Goal: Task Accomplishment & Management: Use online tool/utility

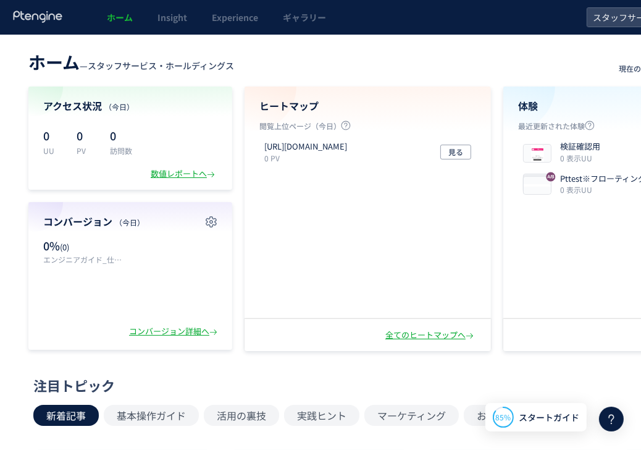
drag, startPoint x: 333, startPoint y: 65, endPoint x: 301, endPoint y: 49, distance: 35.4
click at [333, 65] on header "ホーム — スタッフサービス・ホールディングス 現在のプラン： Free アップグレード" at bounding box center [388, 60] width 721 height 27
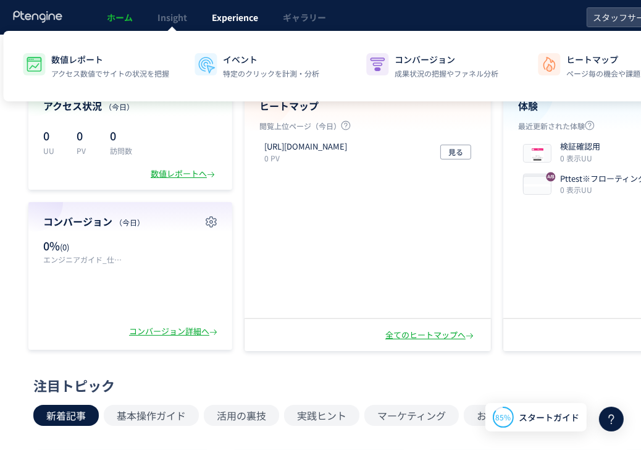
click at [247, 22] on link "Experience" at bounding box center [235, 17] width 71 height 35
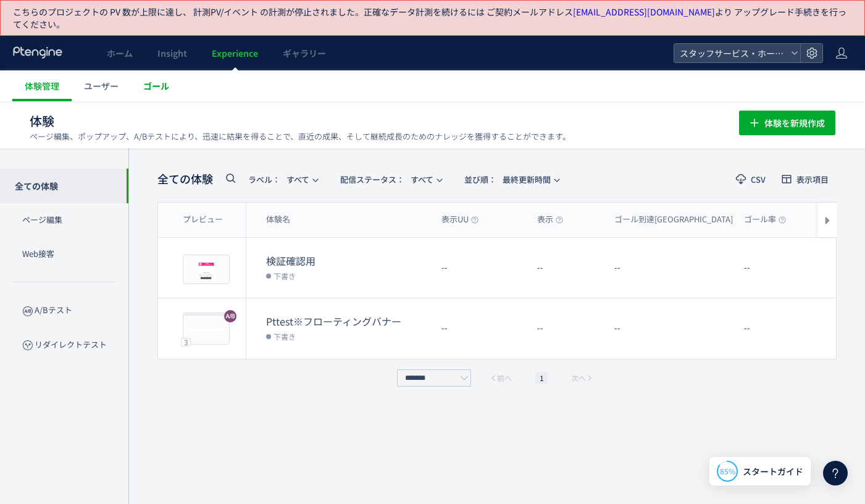
click at [146, 88] on span "ゴール" at bounding box center [156, 86] width 26 height 12
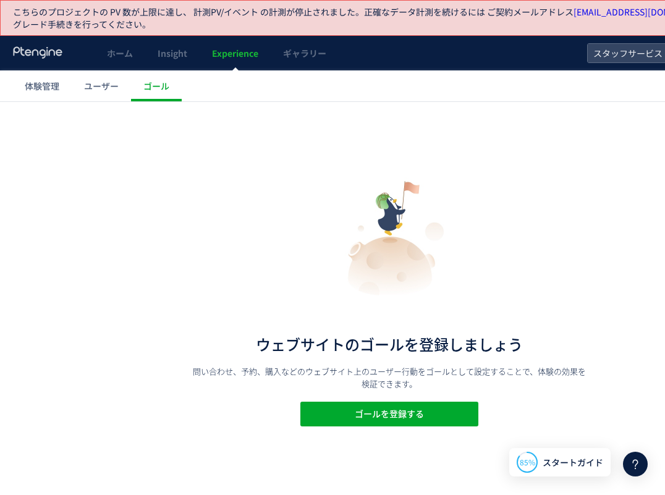
click at [193, 159] on div "ウェブサイトのゴールを登録しましょう 問い合わせ、予約、購入などのウェブサイト上のユーザー行動をゴールとして設定することで、体験の効果を検証できます。 ゴール…" at bounding box center [389, 298] width 778 height 393
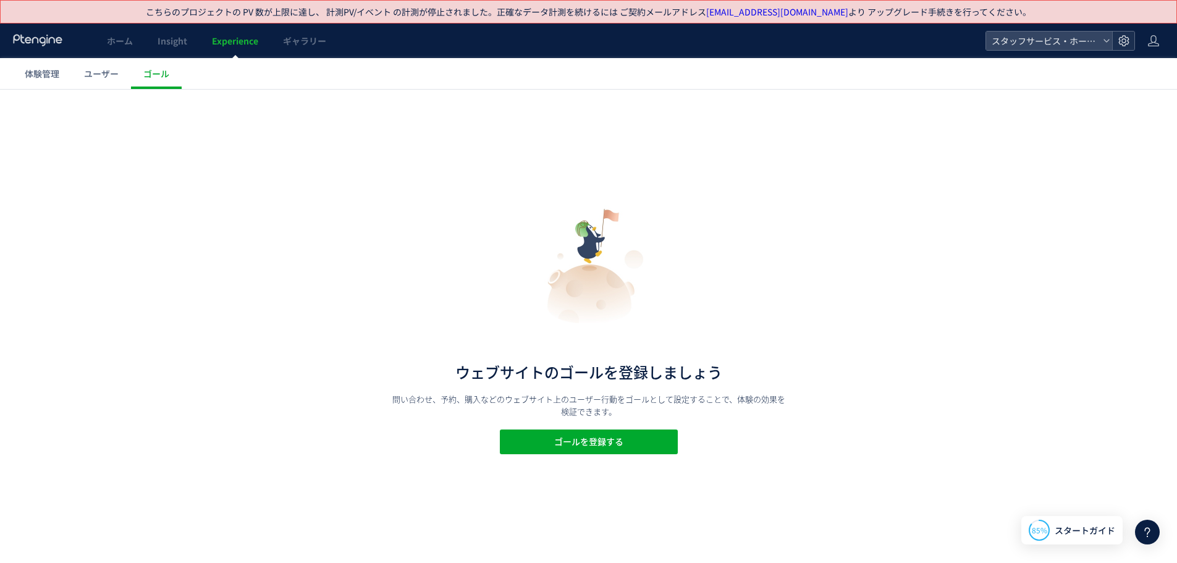
click at [641, 46] on div at bounding box center [1123, 41] width 22 height 19
drag, startPoint x: 166, startPoint y: 135, endPoint x: 187, endPoint y: 100, distance: 40.7
click at [169, 135] on div "ウェブサイトのゴールを登録しましょう 問い合わせ、予約、購入などのウェブサイト上のユーザー行動をゴールとして設定することで、体験の効果を検証できます。 ゴール…" at bounding box center [588, 326] width 1177 height 473
click at [240, 34] on link "Experience" at bounding box center [235, 40] width 71 height 35
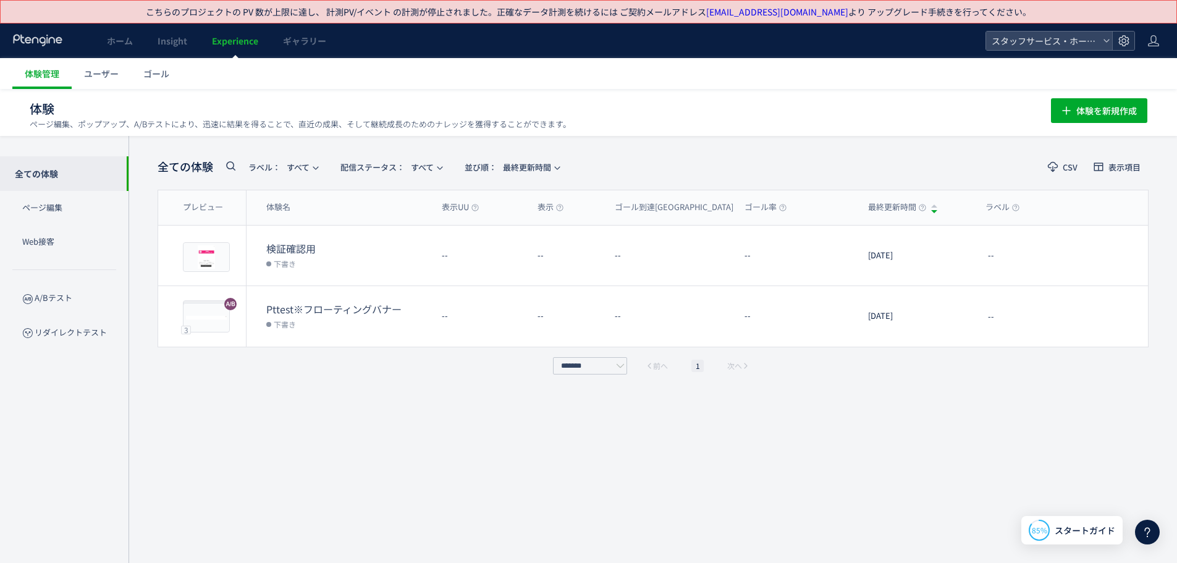
click at [641, 39] on div at bounding box center [1123, 41] width 22 height 19
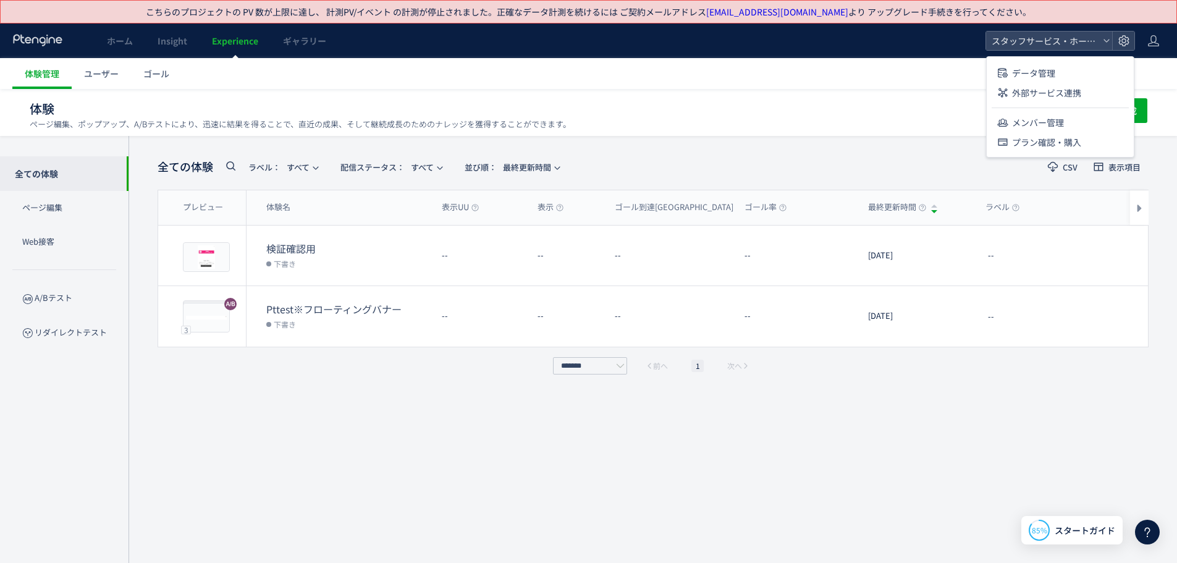
click at [302, 382] on div "全ての体験 ラベル： すべて 配信ステータス​： すべて 並び順： 最終更新時間 CSV 表示項目 プレビュー 体験名 表示UU 表示 ゴール到達UU ゴール…" at bounding box center [653, 360] width 991 height 413
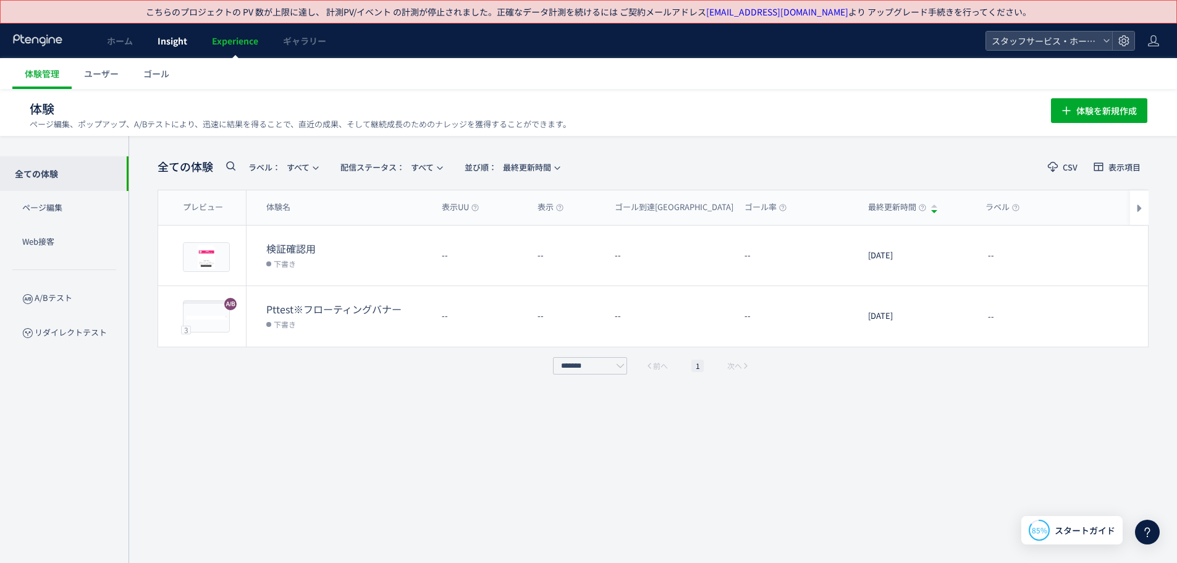
click at [182, 39] on span "Insight" at bounding box center [173, 41] width 30 height 12
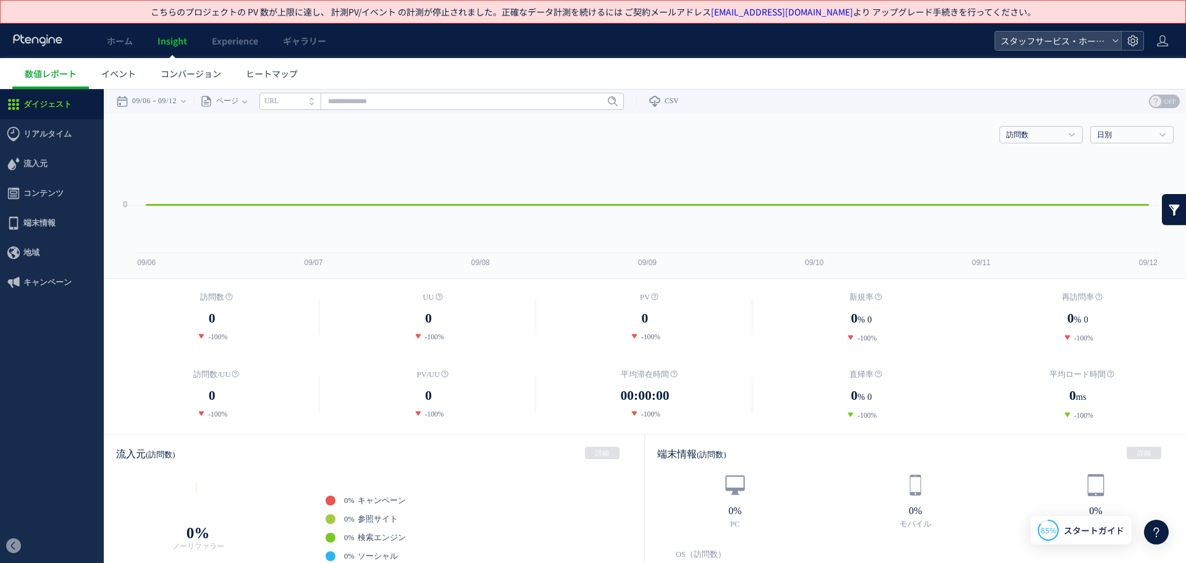
click at [641, 44] on use at bounding box center [1132, 40] width 11 height 11
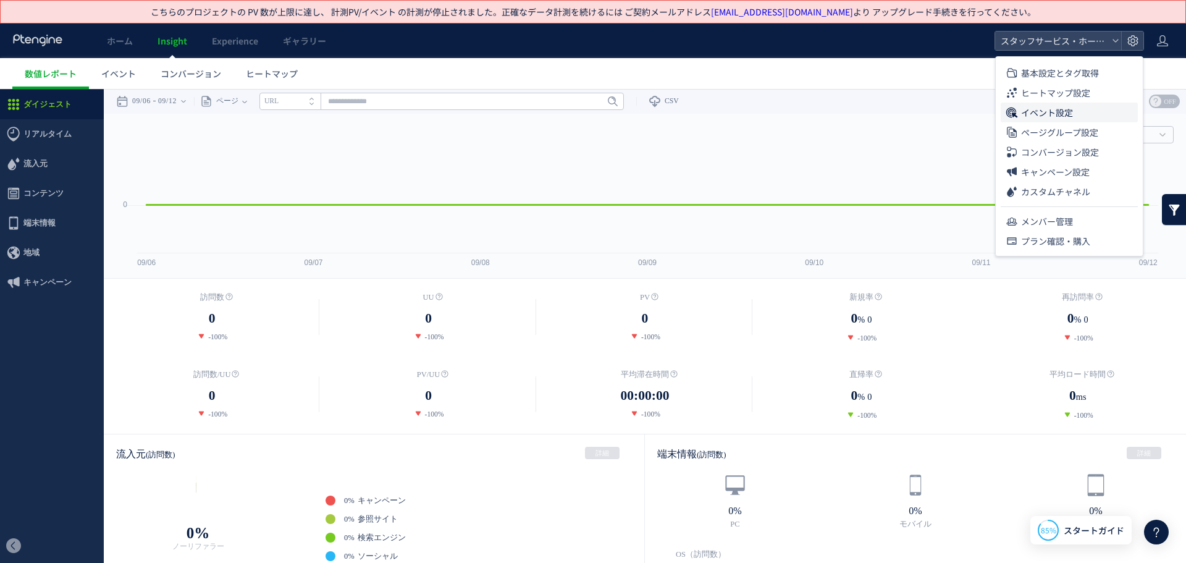
click at [641, 114] on li "イベント設定" at bounding box center [1069, 113] width 137 height 20
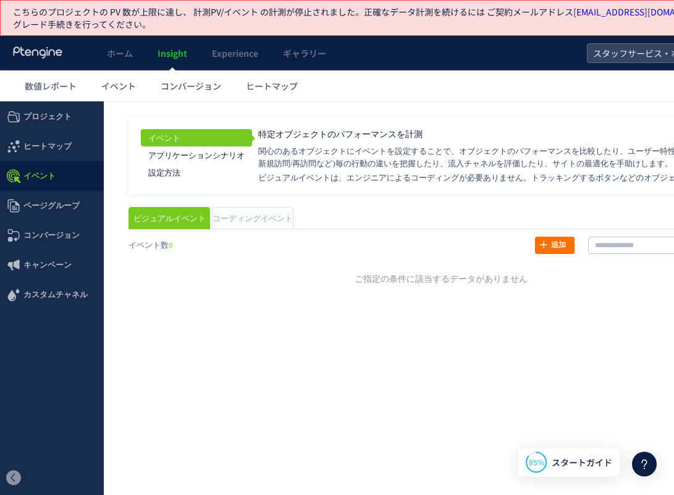
click at [555, 288] on div "戻る ヒートマップを計測させるには、解析コードを実装してください。 実装 URL タイトル名" at bounding box center [441, 258] width 650 height 68
click at [498, 124] on div "イベント アプリケーションシナリオ 設定方法 特定オブジェクトのパフォーマンスを計測" at bounding box center [434, 156] width 613 height 78
click at [552, 246] on link "追加" at bounding box center [555, 245] width 40 height 17
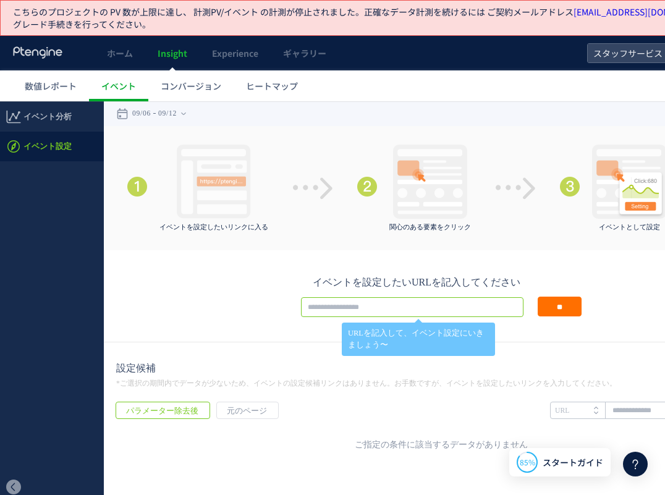
click at [387, 309] on input "text" at bounding box center [412, 307] width 222 height 20
paste input "**********"
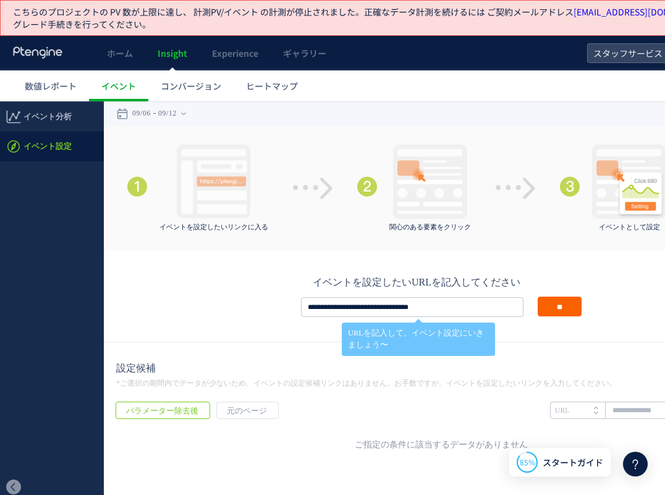
click at [553, 311] on input "**" at bounding box center [559, 306] width 44 height 20
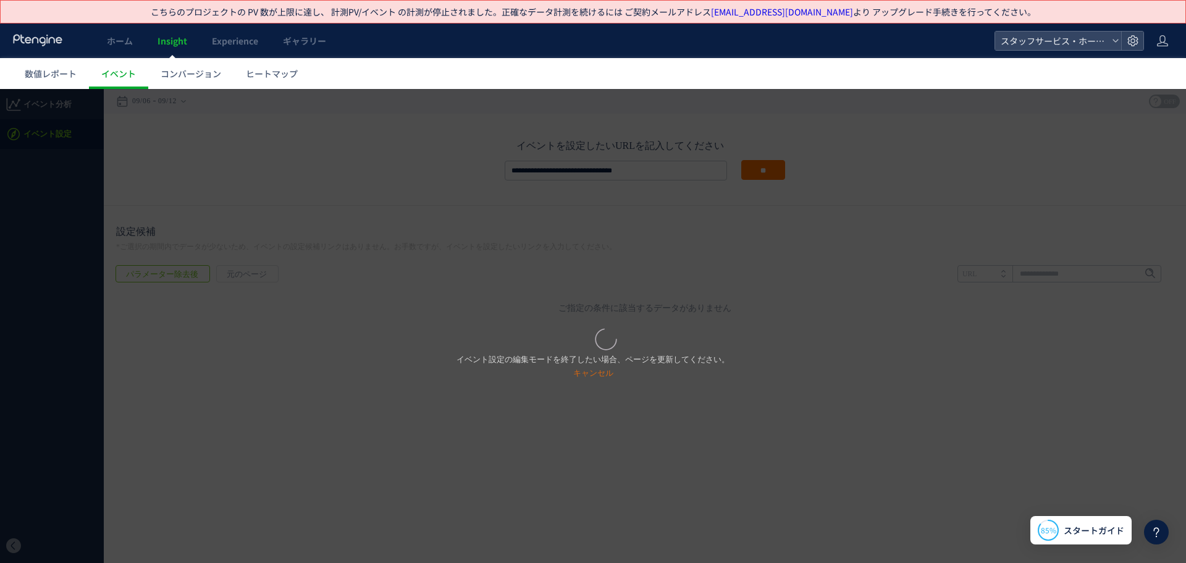
drag, startPoint x: 862, startPoint y: 375, endPoint x: 634, endPoint y: 383, distance: 228.1
click at [641, 374] on div "イベント設定の編集モードを終了したい場合、ページを更新してください。 キャンセル" at bounding box center [593, 326] width 1186 height 474
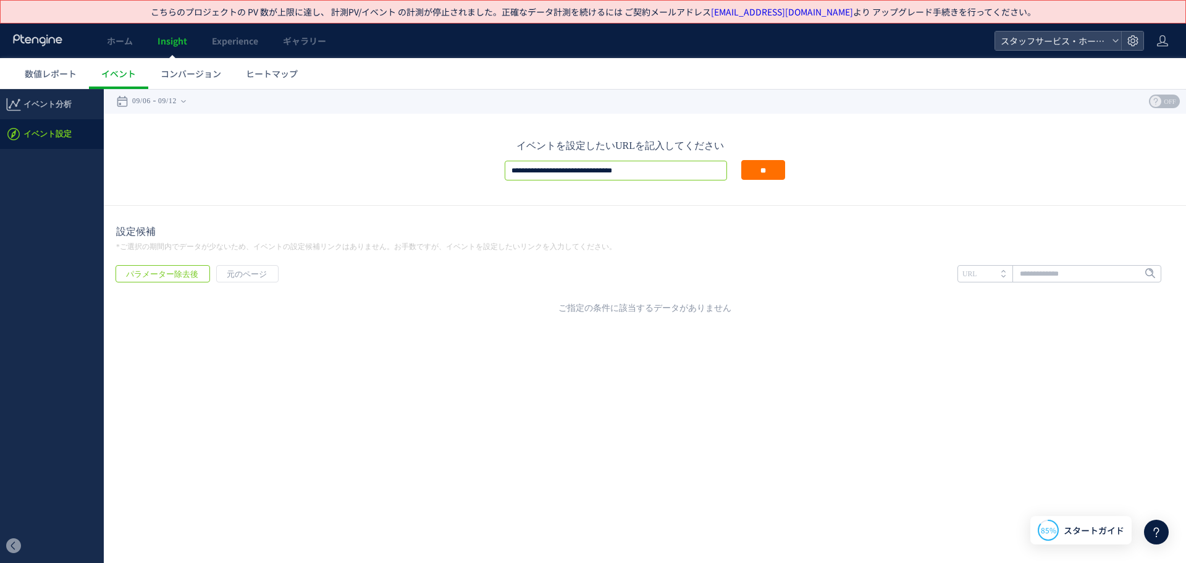
click at [641, 169] on input "**********" at bounding box center [616, 171] width 222 height 20
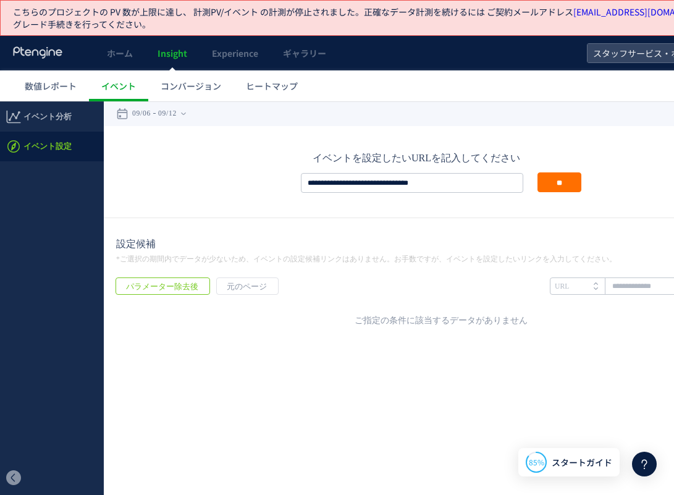
click at [475, 196] on div "**********" at bounding box center [441, 172] width 675 height 92
click at [448, 178] on input "**********" at bounding box center [412, 183] width 222 height 20
drag, startPoint x: 440, startPoint y: 181, endPoint x: 174, endPoint y: 154, distance: 266.9
click at [96, 145] on div "イベント分析 イベント設定" at bounding box center [389, 217] width 778 height 232
paste input "text"
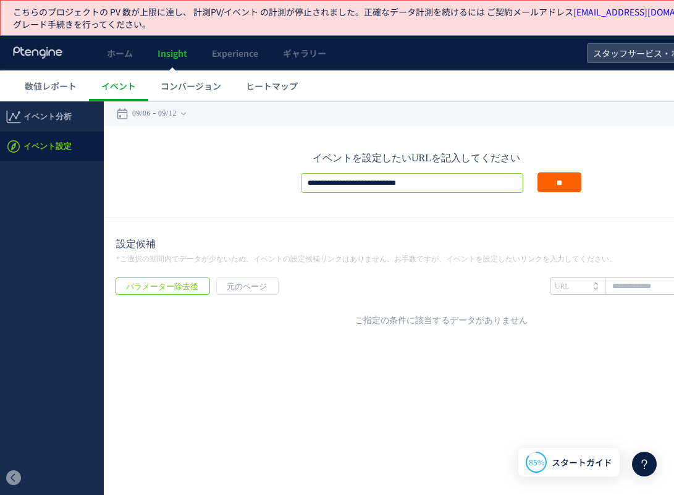
type input "**********"
click at [568, 185] on input "**" at bounding box center [559, 182] width 44 height 20
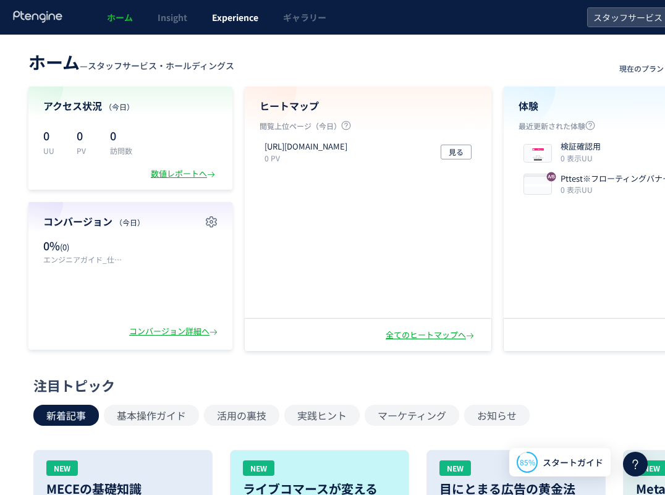
click at [240, 15] on span "Experience" at bounding box center [235, 17] width 46 height 12
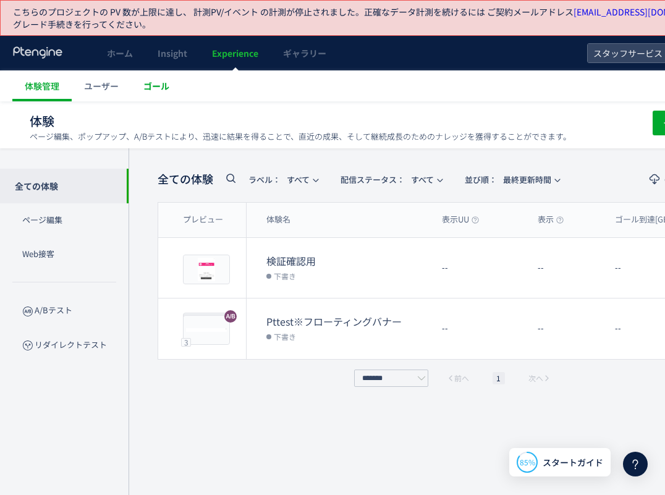
click at [159, 81] on span "ゴール" at bounding box center [156, 86] width 26 height 12
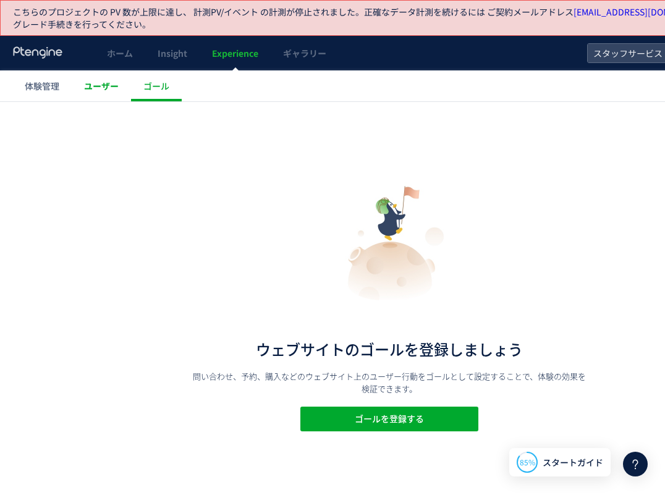
click at [93, 93] on link "ユーザー" at bounding box center [101, 85] width 59 height 31
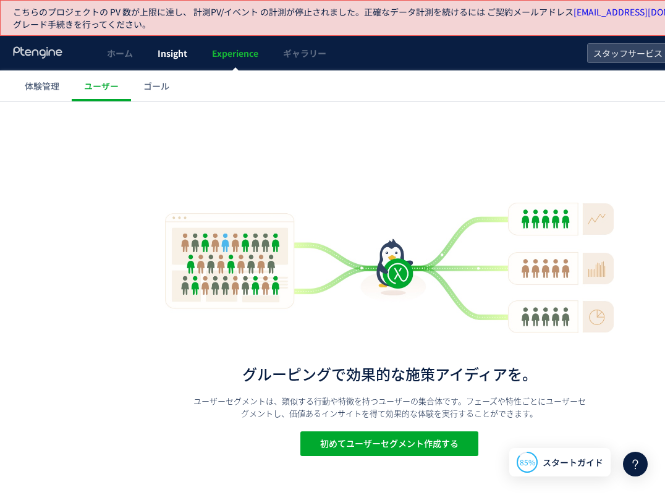
click at [167, 54] on span "Insight" at bounding box center [173, 53] width 30 height 12
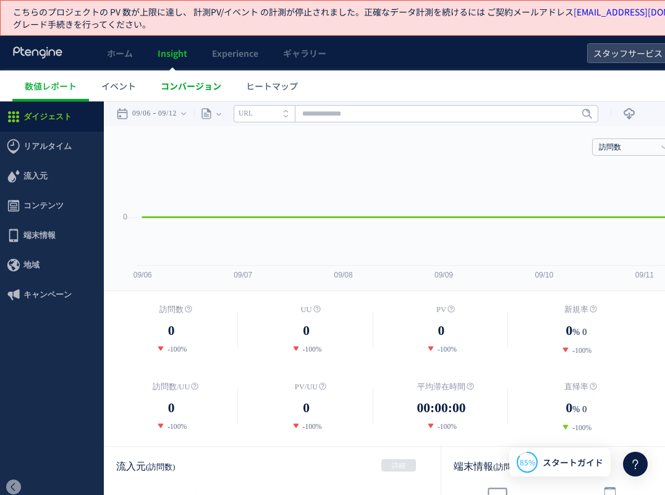
click at [200, 86] on span "コンバージョン" at bounding box center [191, 86] width 61 height 12
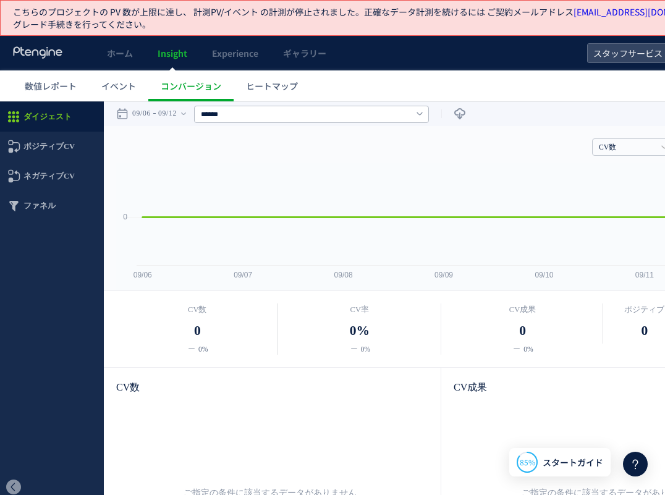
click at [166, 59] on span "Insight" at bounding box center [173, 53] width 30 height 12
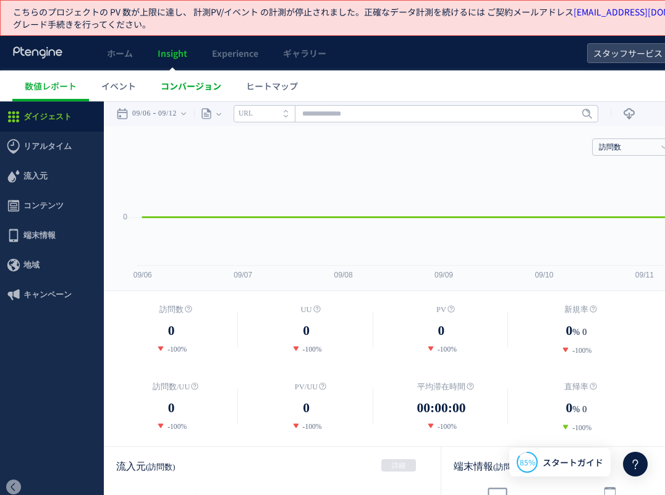
click at [180, 83] on span "コンバージョン" at bounding box center [191, 86] width 61 height 12
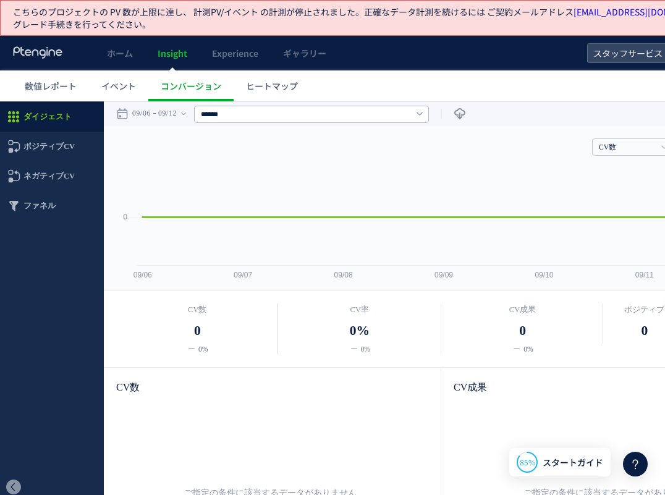
click at [47, 54] on use at bounding box center [37, 52] width 49 height 12
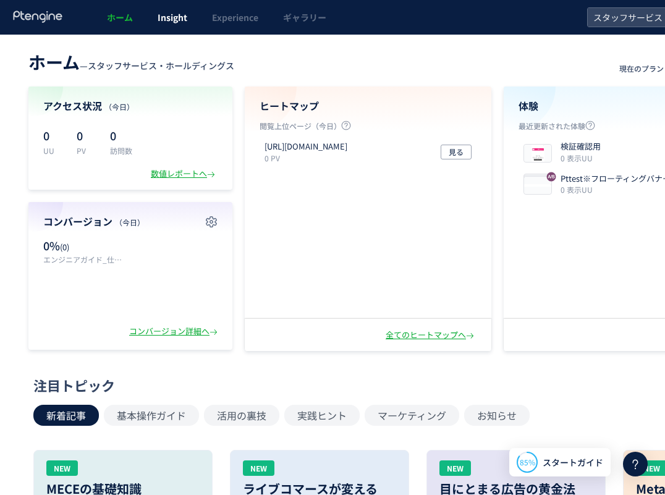
click at [175, 22] on span "Insight" at bounding box center [173, 17] width 30 height 12
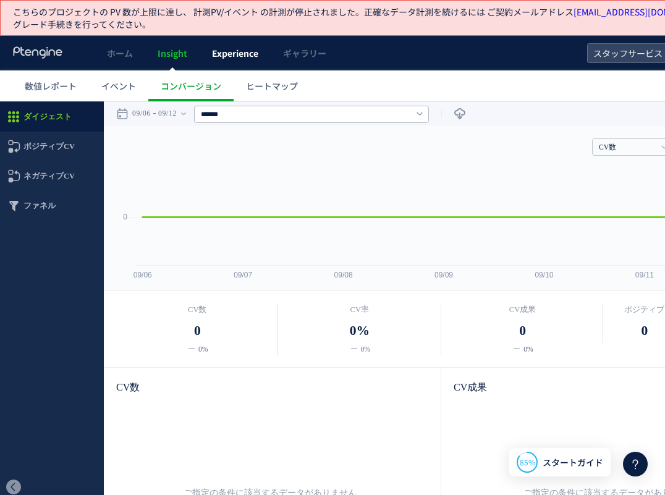
click at [228, 58] on span "Experience" at bounding box center [235, 53] width 46 height 12
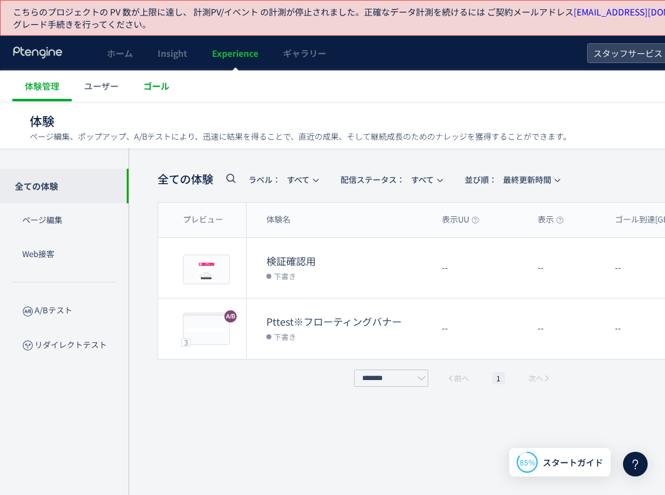
click at [161, 80] on span "ゴール" at bounding box center [156, 86] width 26 height 12
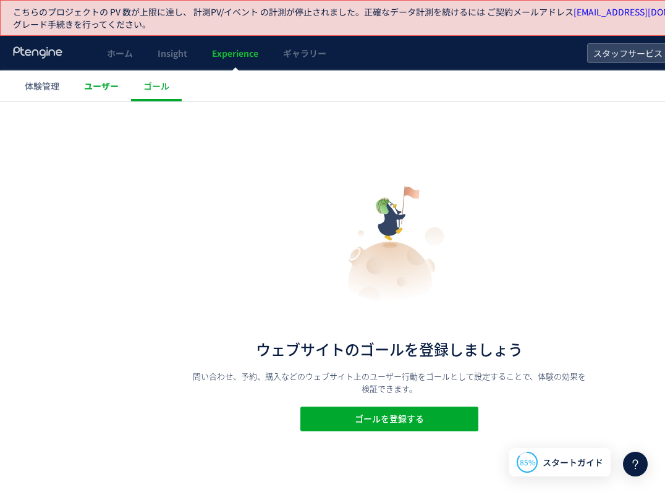
click at [104, 99] on link "ユーザー" at bounding box center [101, 85] width 59 height 31
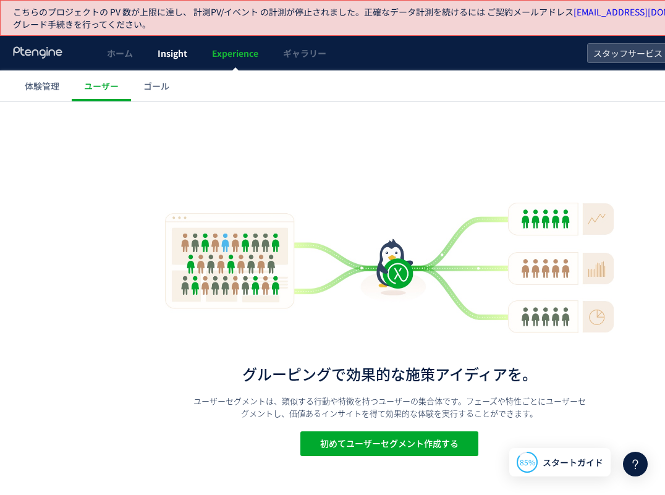
click at [167, 56] on span "Insight" at bounding box center [173, 53] width 30 height 12
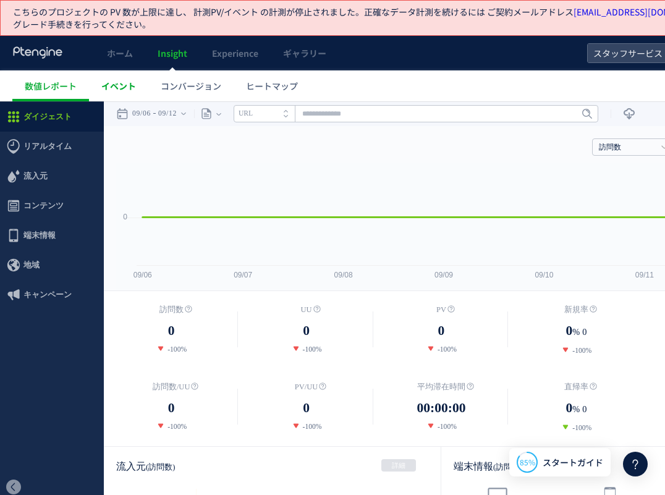
click at [119, 82] on span "イベント" at bounding box center [118, 86] width 35 height 12
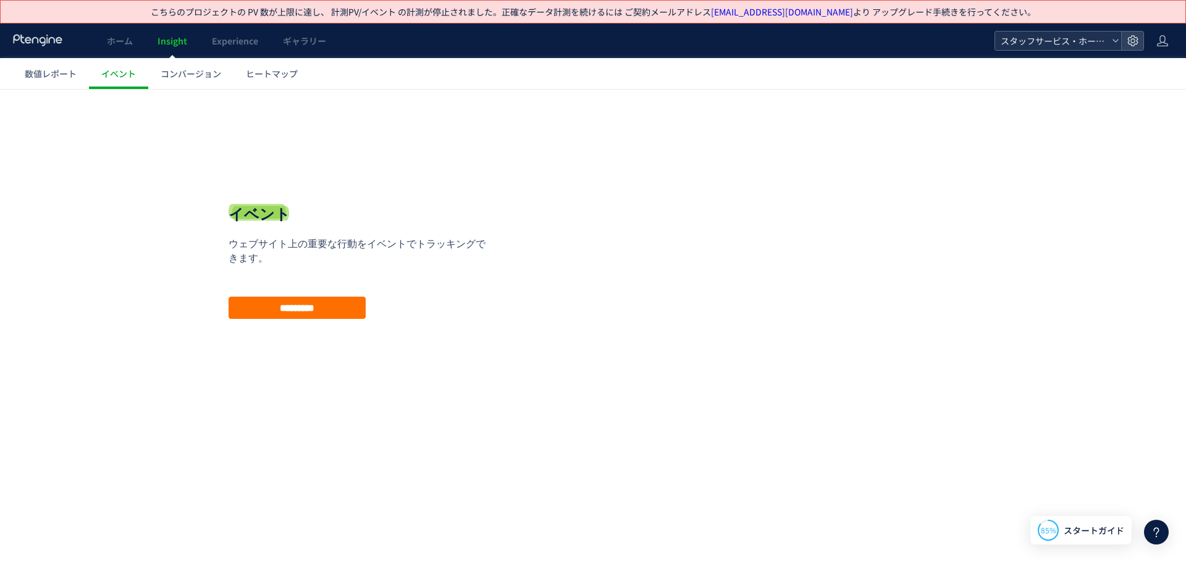
click at [664, 38] on icon at bounding box center [1115, 40] width 7 height 7
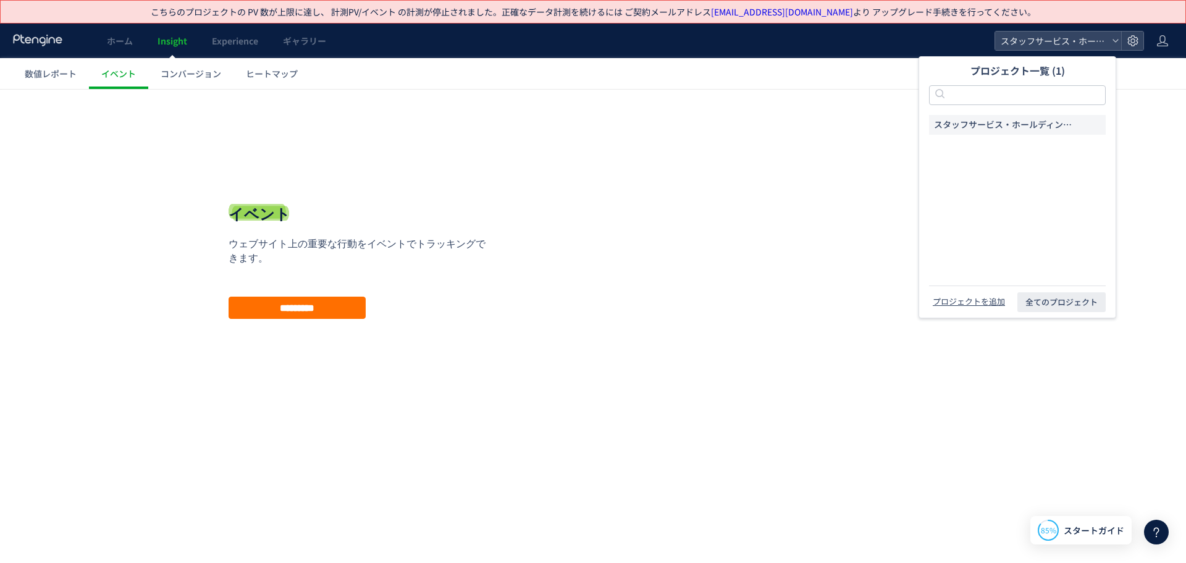
click at [664, 125] on span "スタッフサービス・ホールディングス" at bounding box center [1005, 125] width 143 height 12
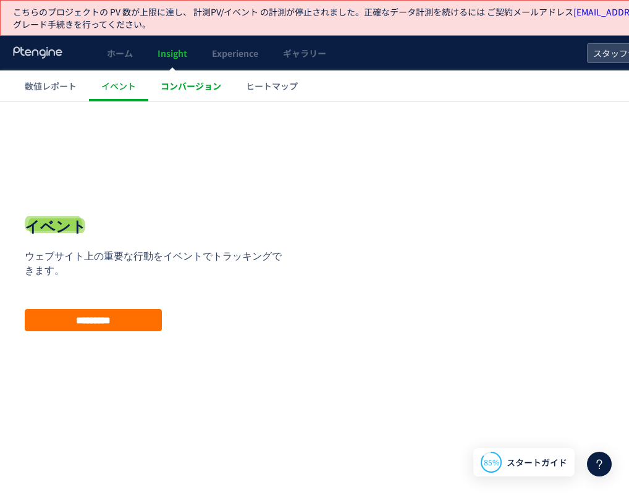
click at [191, 85] on span "コンバージョン" at bounding box center [191, 86] width 61 height 12
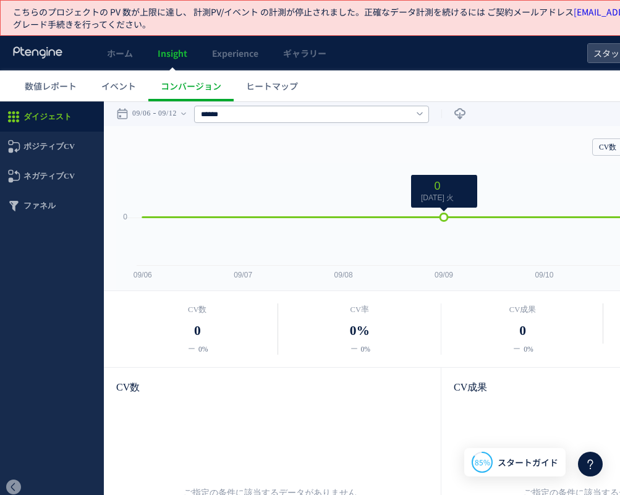
drag, startPoint x: 405, startPoint y: 202, endPoint x: 469, endPoint y: 152, distance: 81.4
click at [459, 174] on rect at bounding box center [436, 226] width 641 height 127
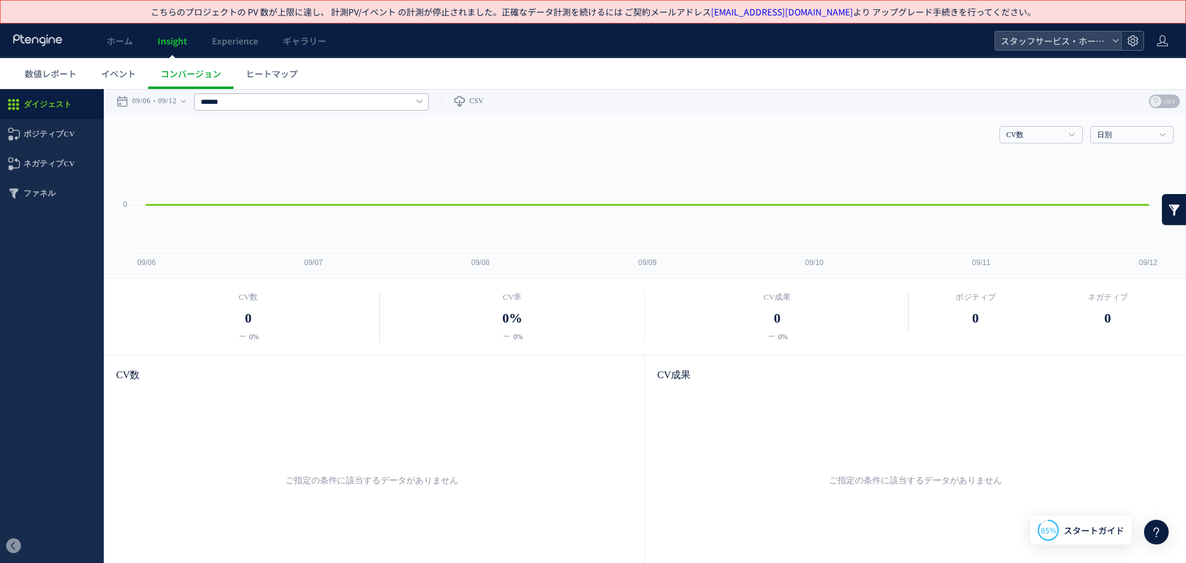
click at [664, 41] on use at bounding box center [1132, 40] width 11 height 11
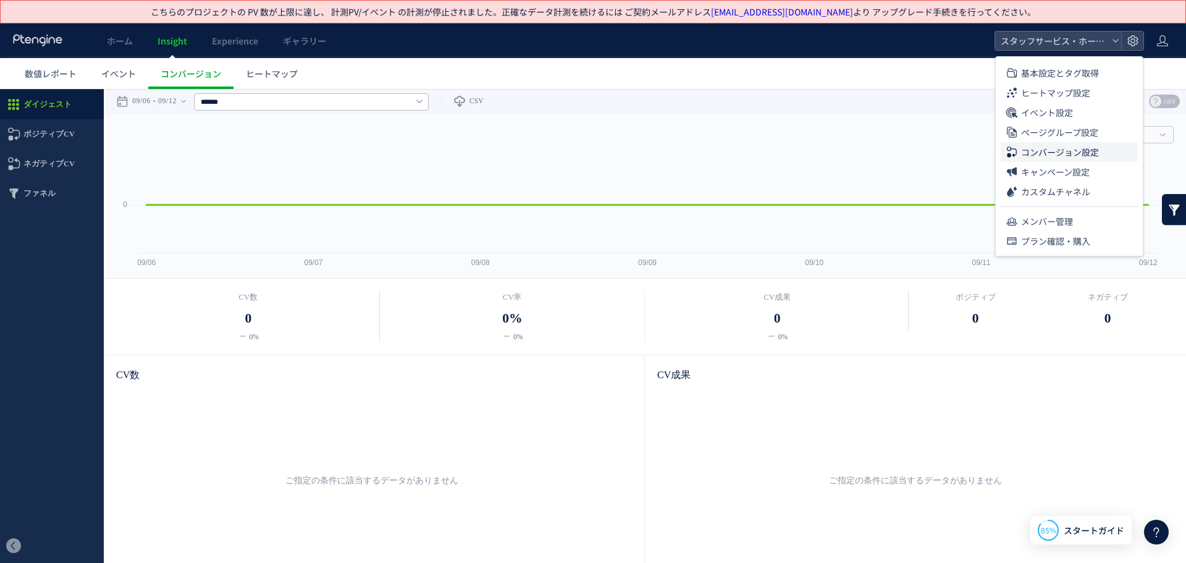
click at [664, 154] on span "コンバージョン設定" at bounding box center [1060, 152] width 78 height 20
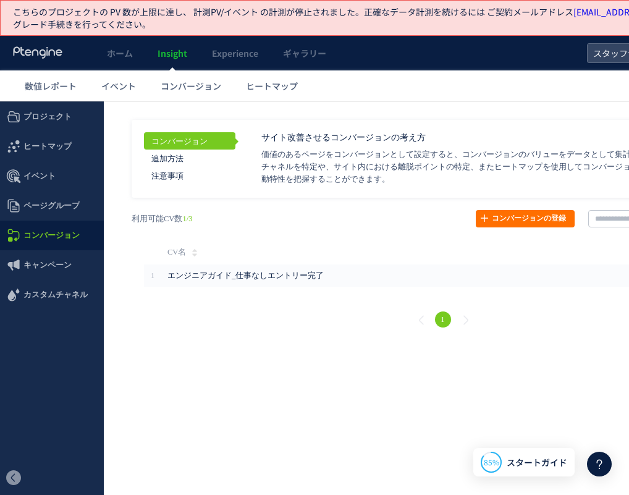
click at [174, 343] on html ".cls-1 { fill-rule: evenodd; } .cls-1 { fill: #ececec; } .cls-2 { fill: #929292…" at bounding box center [389, 222] width 778 height 242
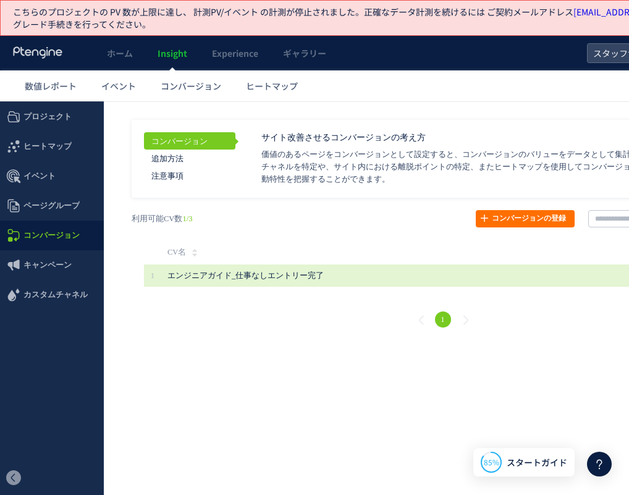
click at [238, 277] on span "エンジニアガイド_仕事なしエントリー完了" at bounding box center [245, 275] width 156 height 9
click at [414, 275] on span "エンジニアガイド_仕事なしエントリー完了" at bounding box center [374, 275] width 414 height 22
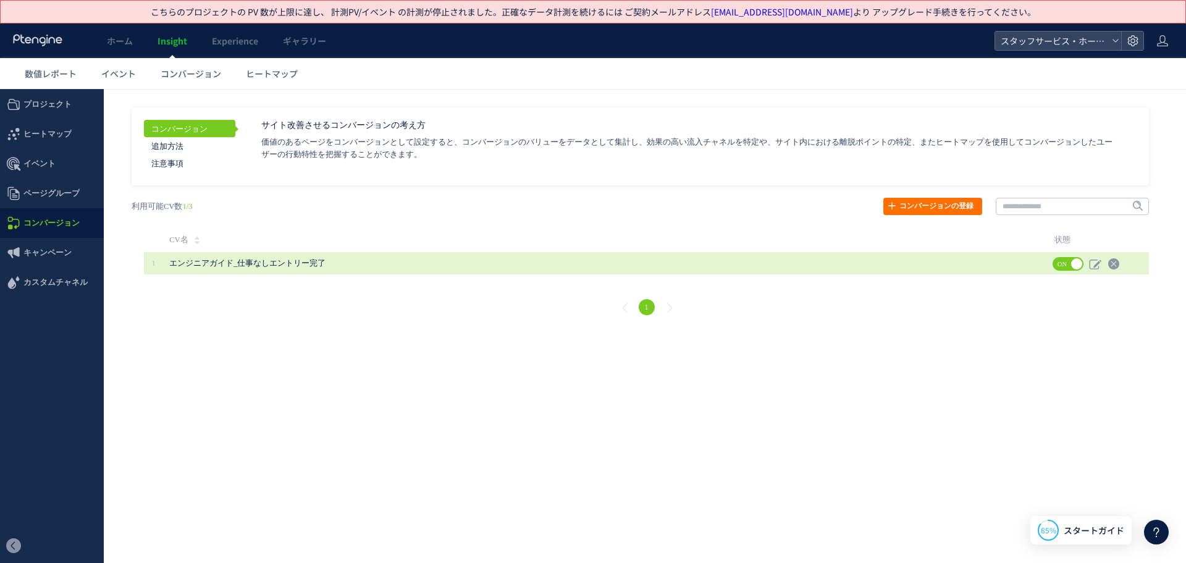
click at [450, 264] on span "エンジニアガイド_仕事なしエントリー完了" at bounding box center [570, 263] width 803 height 22
click at [664, 266] on icon at bounding box center [1095, 264] width 12 height 12
type input "**********"
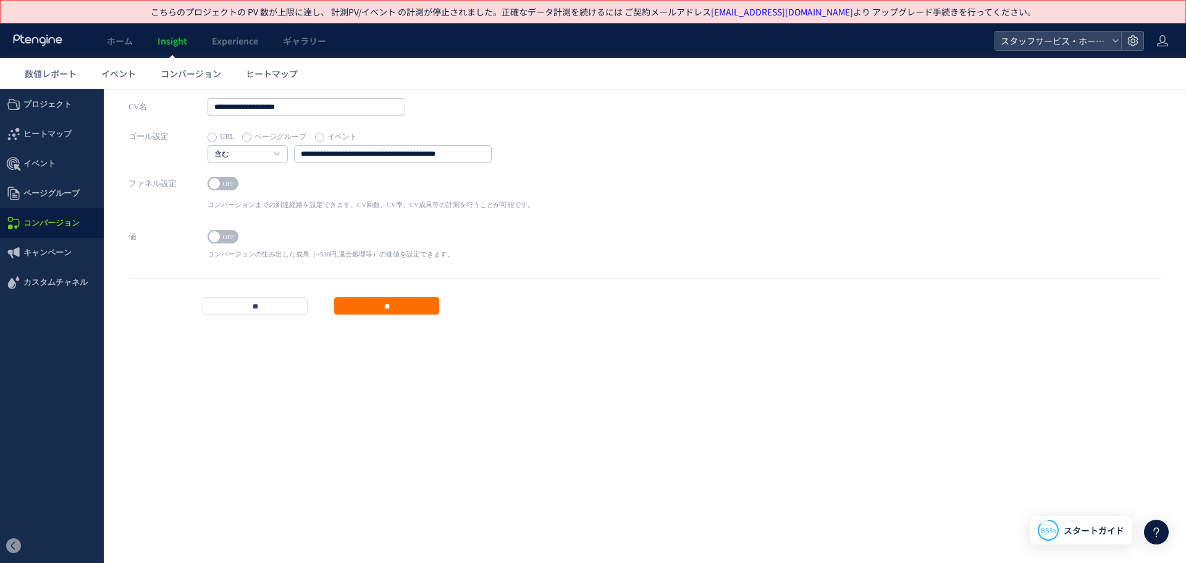
drag, startPoint x: 243, startPoint y: 301, endPoint x: 339, endPoint y: 265, distance: 102.2
click at [243, 301] on input "**" at bounding box center [255, 305] width 105 height 17
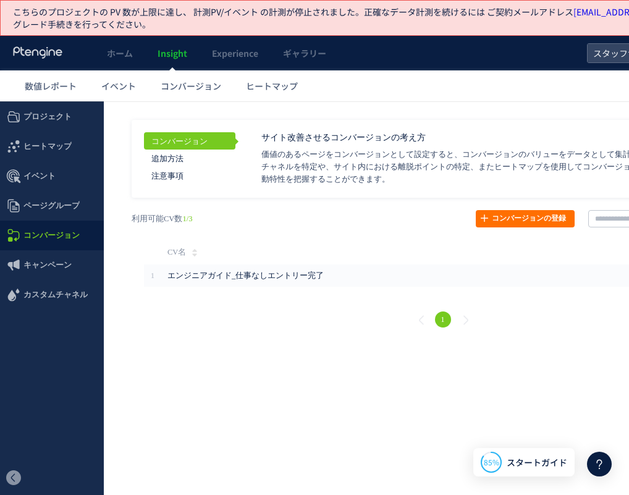
click at [321, 343] on html ".cls-1 { fill-rule: evenodd; } .cls-1 { fill: #ececec; } .cls-2 { fill: #929292…" at bounding box center [389, 222] width 778 height 242
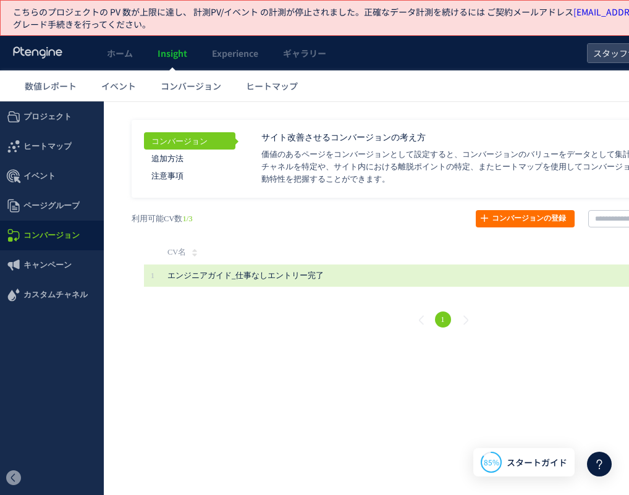
click at [492, 280] on span "エンジニアガイド_仕事なしエントリー完了" at bounding box center [374, 275] width 414 height 22
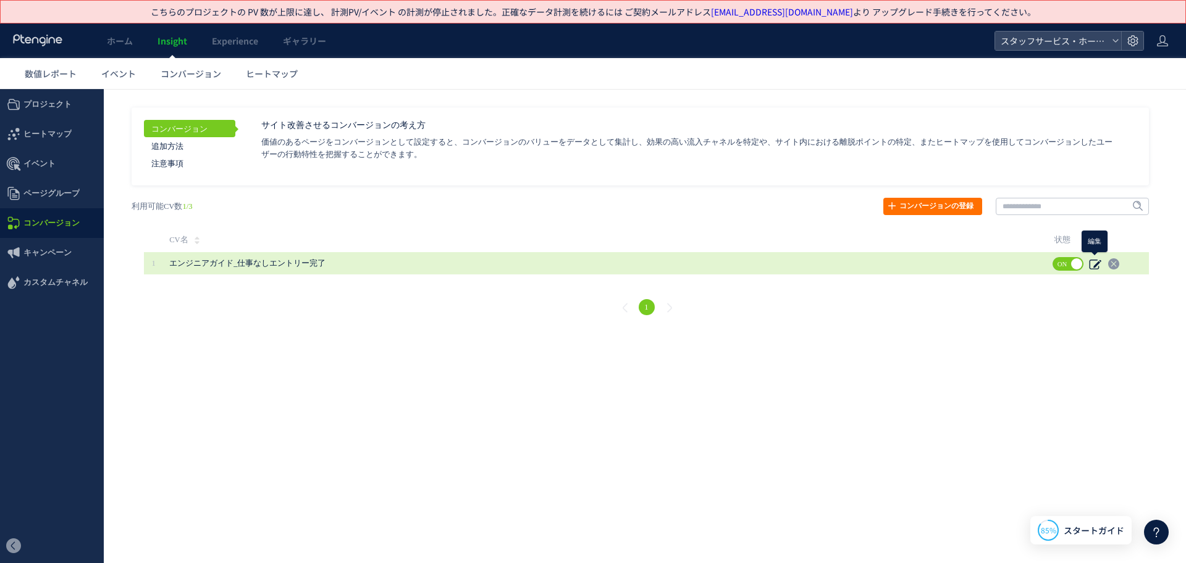
click at [664, 262] on use at bounding box center [1095, 264] width 12 height 10
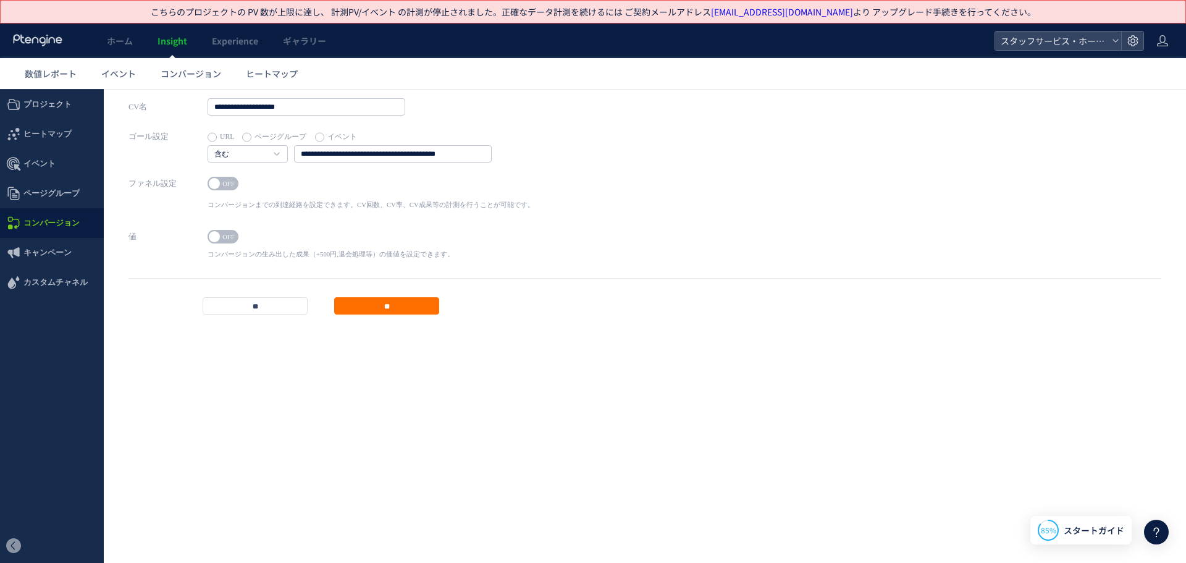
click at [233, 182] on span "OFF" at bounding box center [228, 184] width 19 height 14
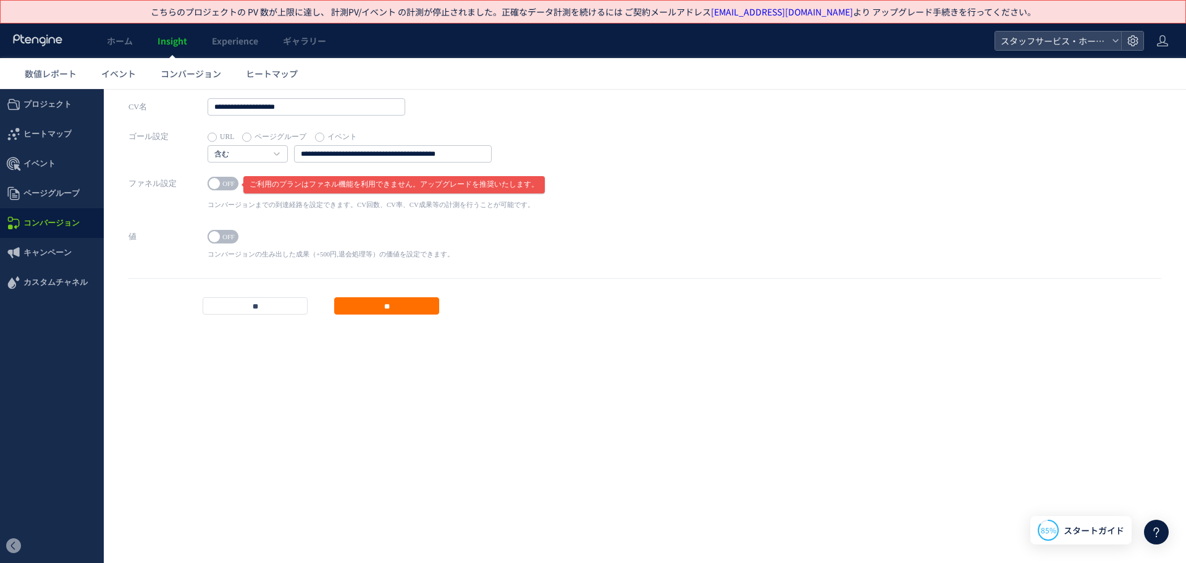
click at [664, 224] on div "ファネル設定 ON OFF ご利用のプランはファネル機能を利用できません。アップグレードを推奨いたします。 コンバージョンまでの到達経路を設定できます。CV回…" at bounding box center [644, 201] width 1033 height 53
click at [664, 44] on use at bounding box center [1132, 40] width 11 height 11
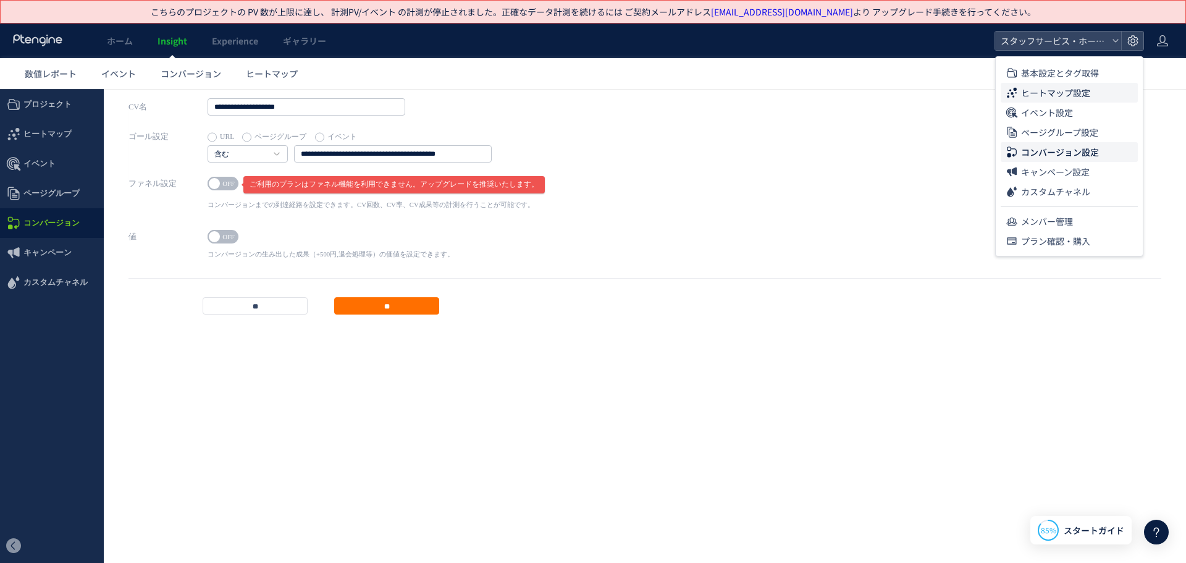
click at [664, 88] on span "ヒートマップ設定" at bounding box center [1055, 93] width 69 height 20
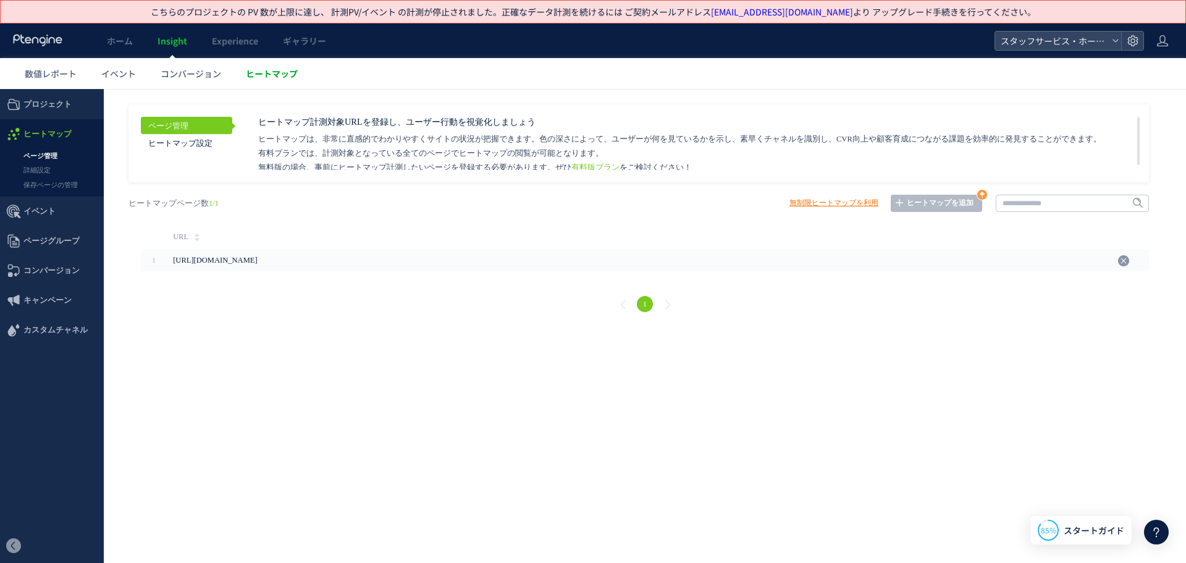
click at [277, 76] on span "ヒートマップ" at bounding box center [272, 73] width 52 height 12
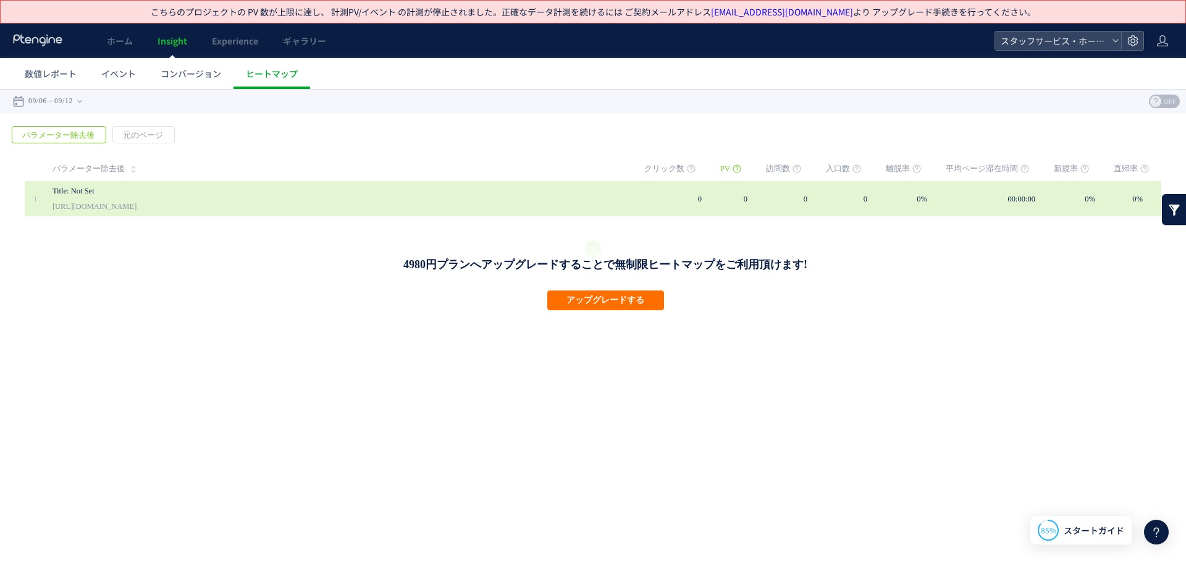
click at [195, 207] on div "Title: Not Set [URL][DOMAIN_NAME]" at bounding box center [340, 198] width 574 height 35
